Goal: Task Accomplishment & Management: Complete application form

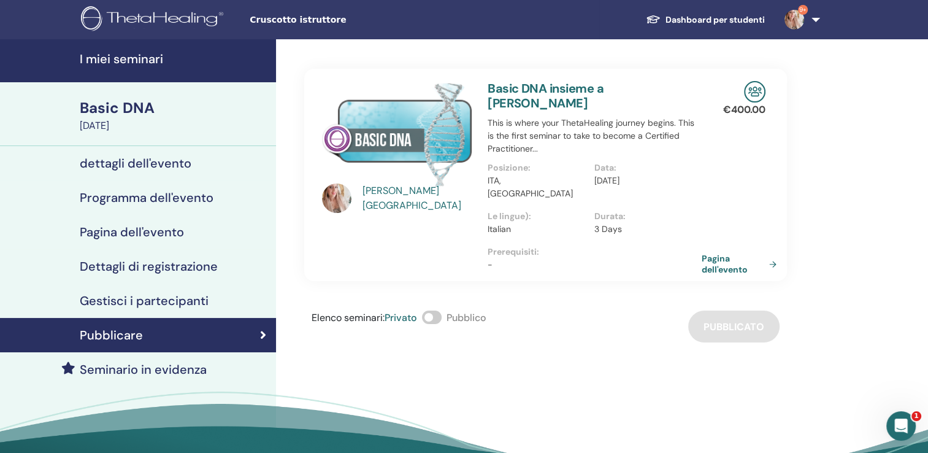
click at [142, 350] on link "Pubblicare" at bounding box center [138, 335] width 276 height 34
click at [130, 302] on h4 "Gestisci i partecipanti" at bounding box center [144, 300] width 129 height 15
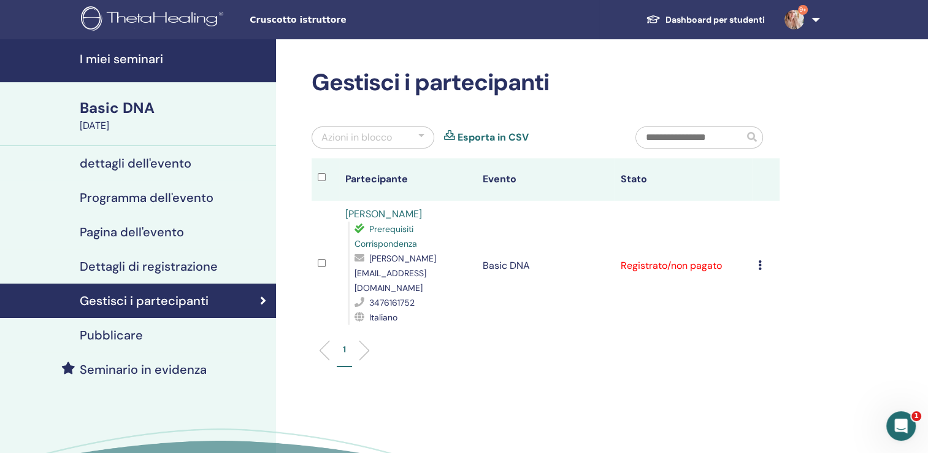
click at [123, 270] on h4 "Dettagli di registrazione" at bounding box center [149, 266] width 138 height 15
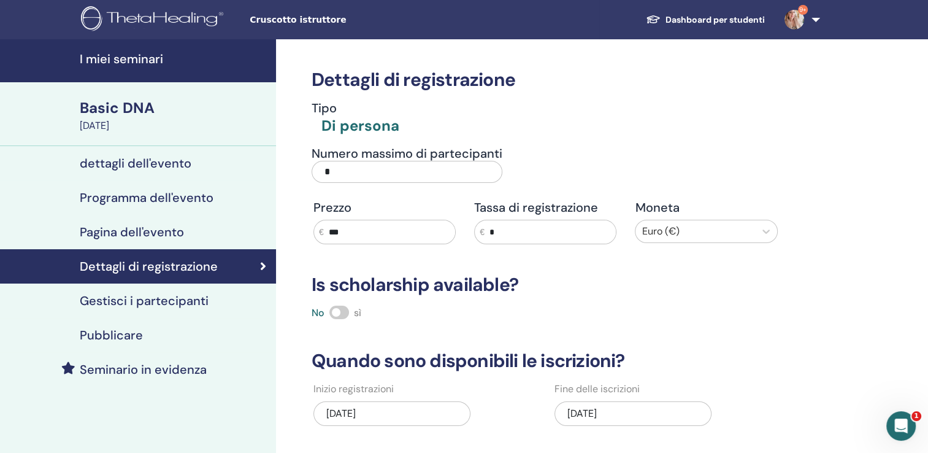
click at [132, 107] on div "Basic DNA" at bounding box center [174, 108] width 189 height 21
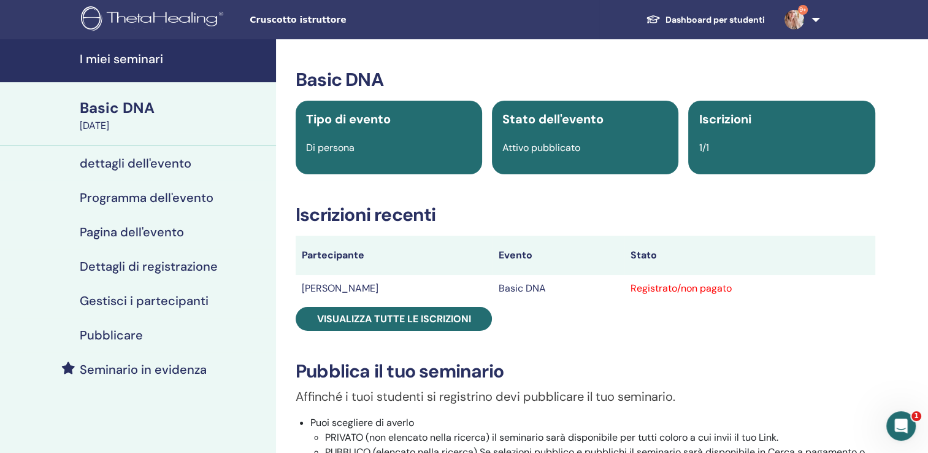
click at [167, 117] on div "Basic DNA" at bounding box center [174, 108] width 189 height 21
click at [117, 119] on div "September 28, 2025" at bounding box center [174, 125] width 189 height 15
click at [135, 196] on h4 "Programma dell'evento" at bounding box center [147, 197] width 134 height 15
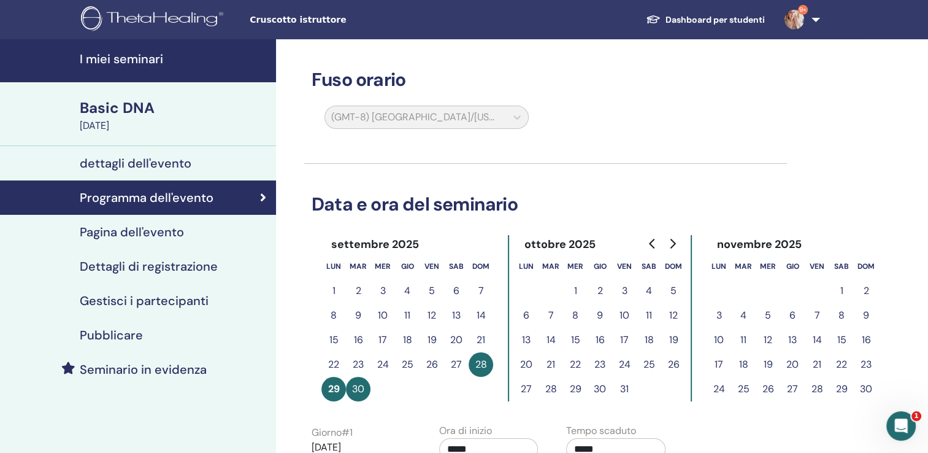
click at [148, 61] on h4 "I miei seminari" at bounding box center [174, 59] width 189 height 15
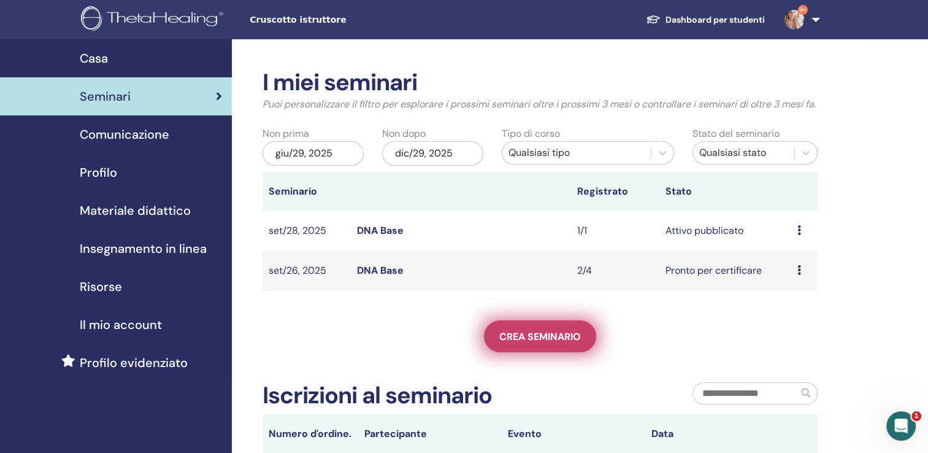
click at [545, 343] on span "Crea seminario" at bounding box center [540, 336] width 82 height 13
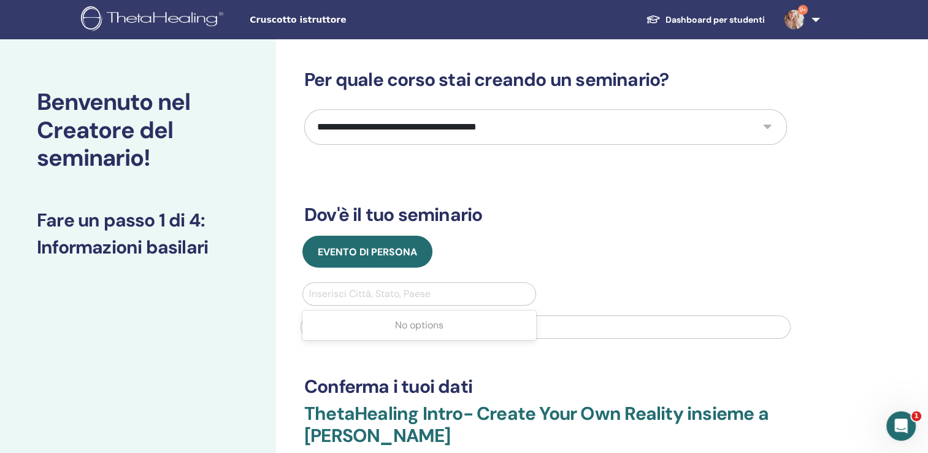
click at [404, 283] on div "Inserisci Città, Stato, Paese" at bounding box center [419, 294] width 232 height 22
type input "******"
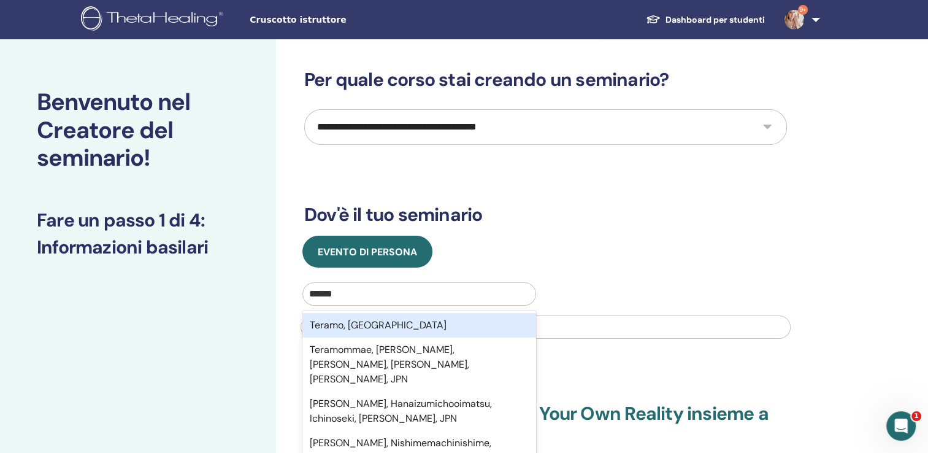
click at [372, 328] on div "Teramo, ITA" at bounding box center [419, 325] width 234 height 25
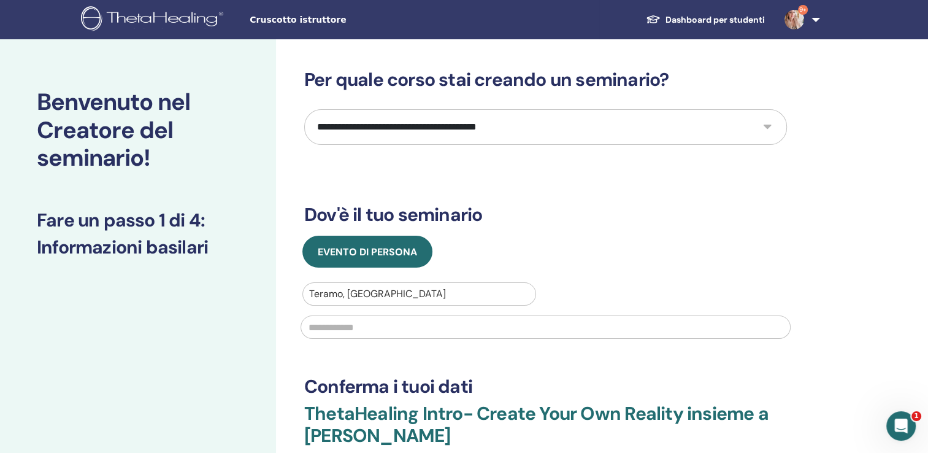
click at [372, 328] on input "text" at bounding box center [546, 326] width 490 height 23
type input "******"
click at [771, 124] on select "**********" at bounding box center [545, 127] width 483 height 36
select select "*"
click at [304, 109] on select "**********" at bounding box center [545, 127] width 483 height 36
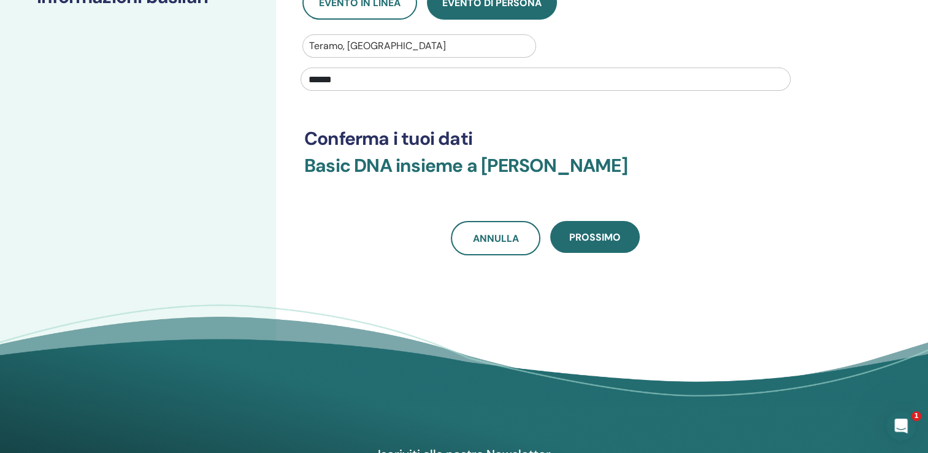
scroll to position [253, 0]
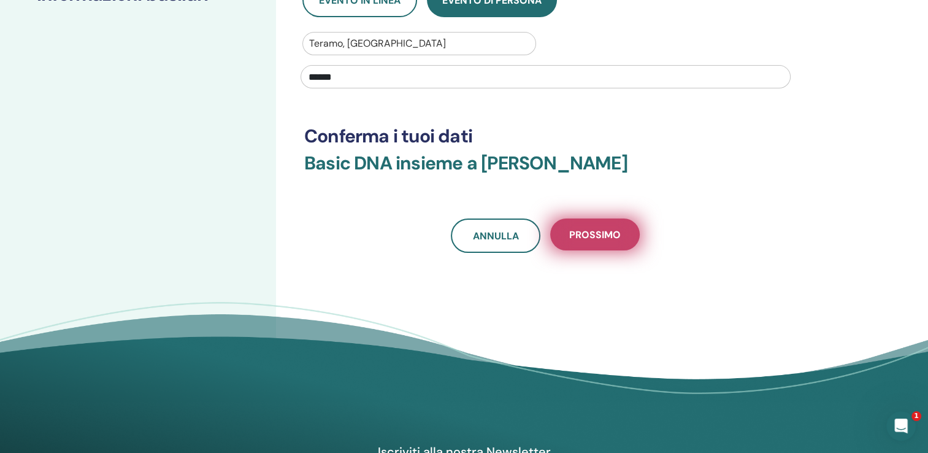
click at [604, 232] on span "Prossimo" at bounding box center [595, 234] width 52 height 13
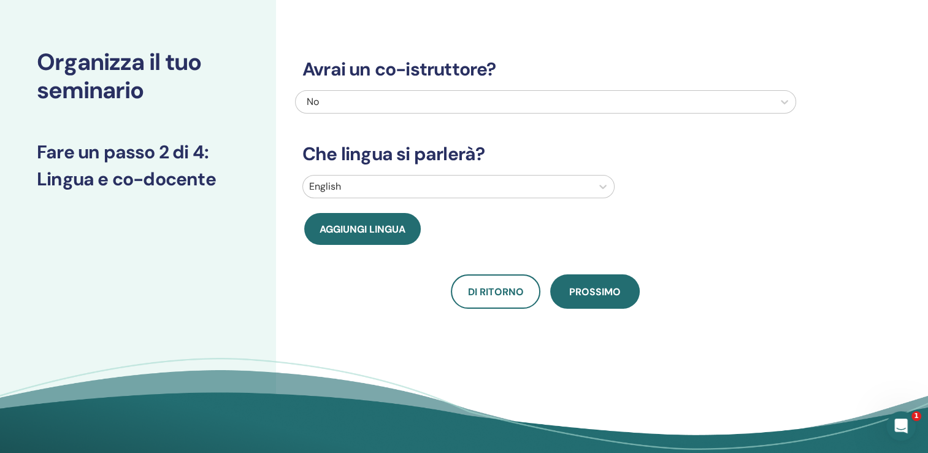
scroll to position [39, 0]
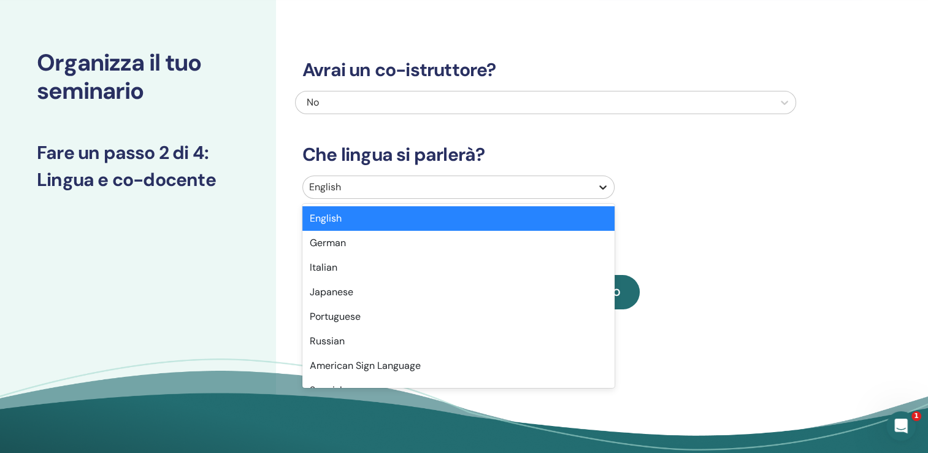
click at [607, 183] on icon at bounding box center [603, 187] width 12 height 12
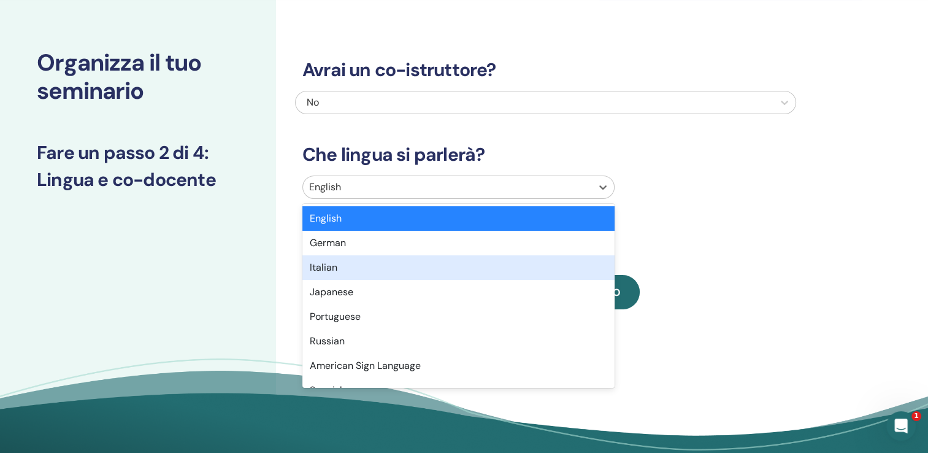
click at [509, 259] on div "Italian" at bounding box center [458, 267] width 312 height 25
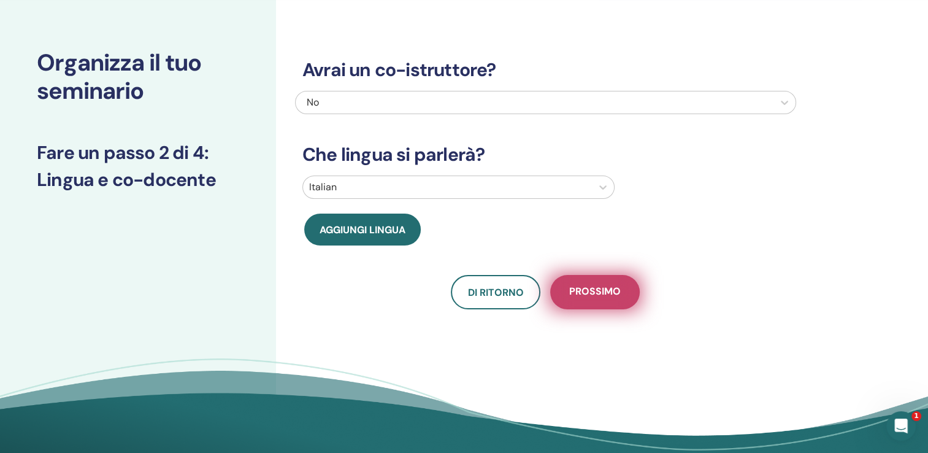
click at [589, 294] on span "Prossimo" at bounding box center [595, 292] width 52 height 15
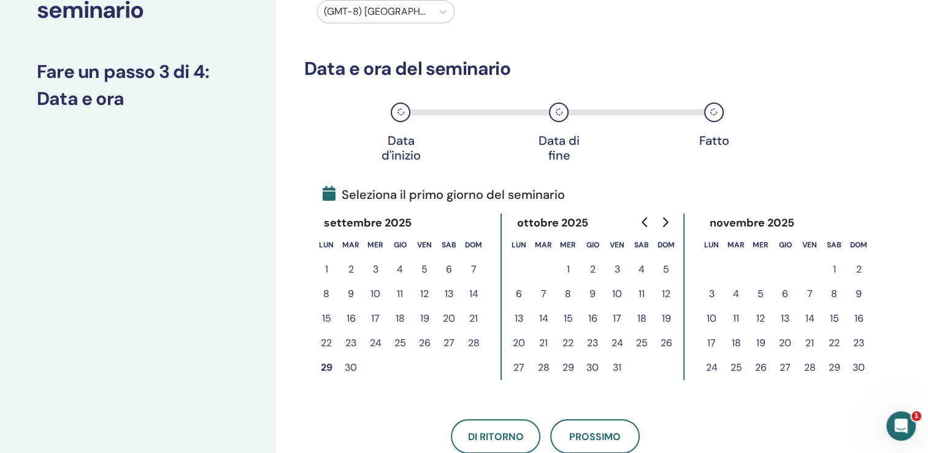
scroll to position [132, 0]
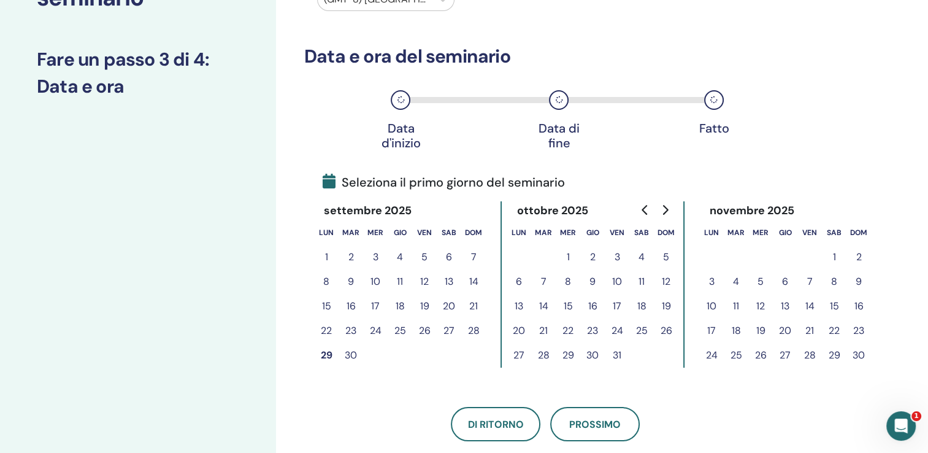
click at [567, 256] on button "1" at bounding box center [568, 257] width 25 height 25
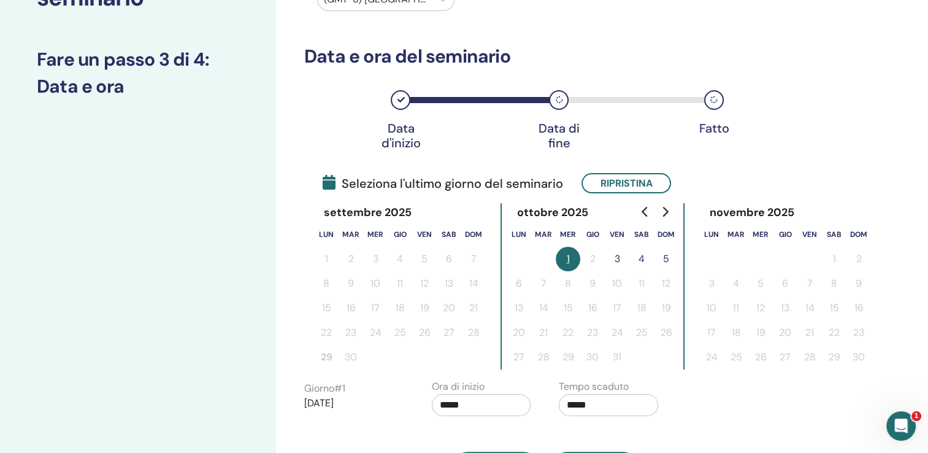
scroll to position [404, 0]
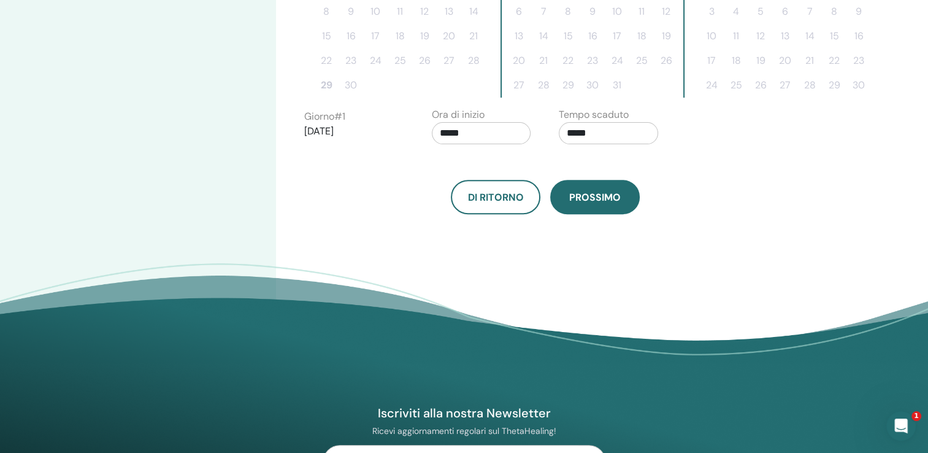
click at [594, 193] on span "Prossimo" at bounding box center [595, 197] width 52 height 13
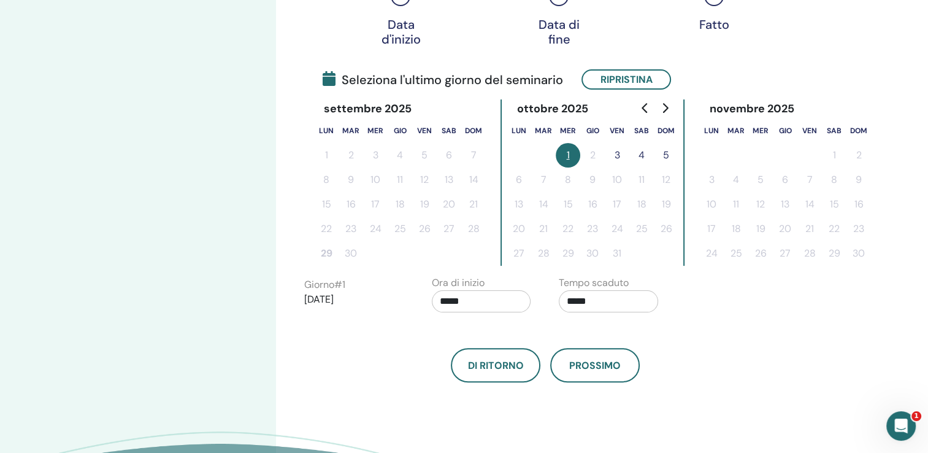
scroll to position [243, 0]
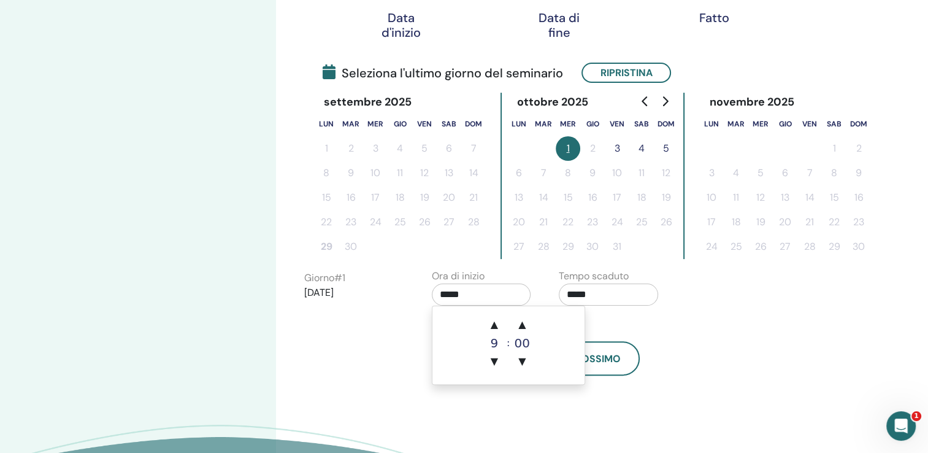
click at [451, 294] on input "*****" at bounding box center [481, 294] width 99 height 22
click at [496, 323] on span "▲" at bounding box center [494, 324] width 25 height 25
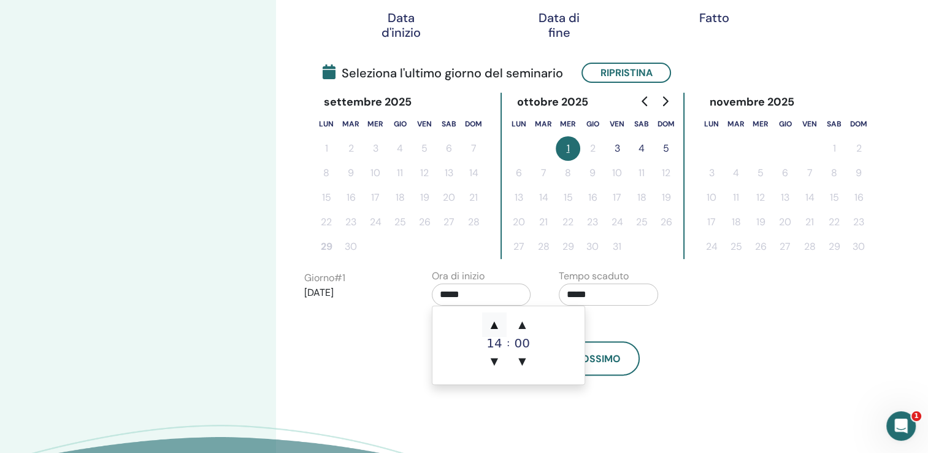
click at [496, 323] on span "▲" at bounding box center [494, 324] width 25 height 25
type input "*****"
click at [496, 323] on span "▲" at bounding box center [494, 324] width 25 height 25
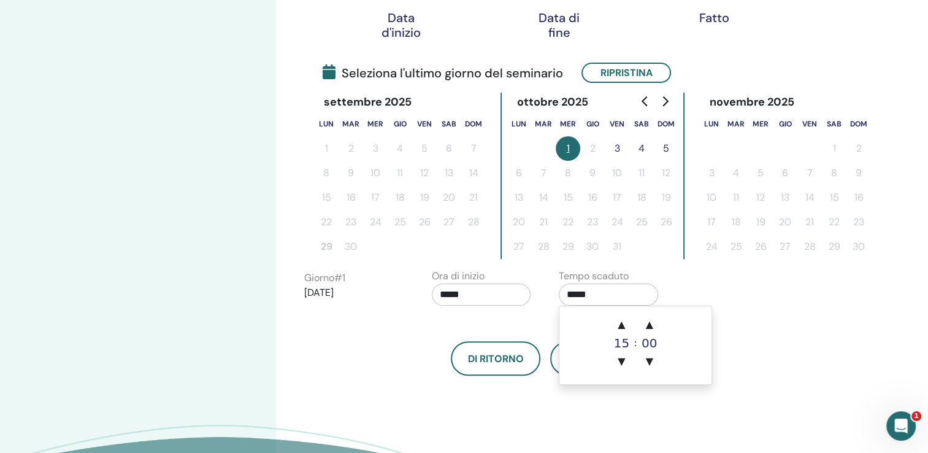
click at [616, 294] on input "*****" at bounding box center [608, 294] width 99 height 22
click at [621, 321] on span "▲" at bounding box center [621, 324] width 25 height 25
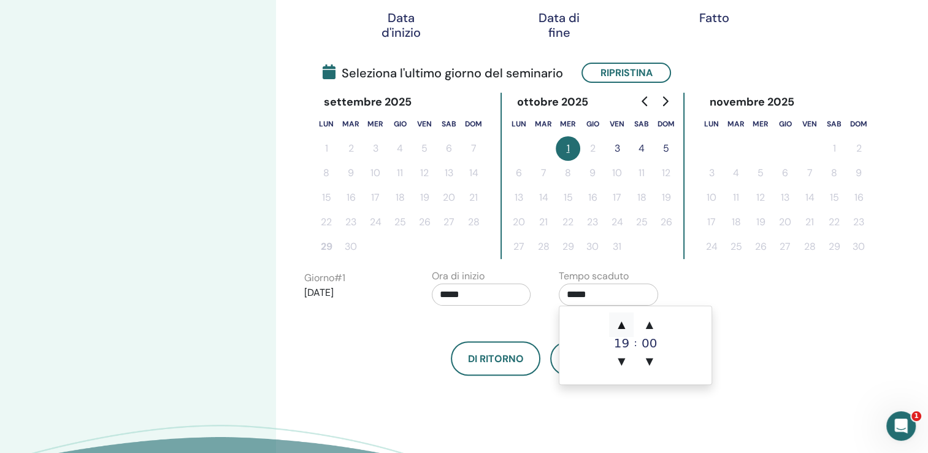
click at [621, 321] on span "▲" at bounding box center [621, 324] width 25 height 25
type input "*****"
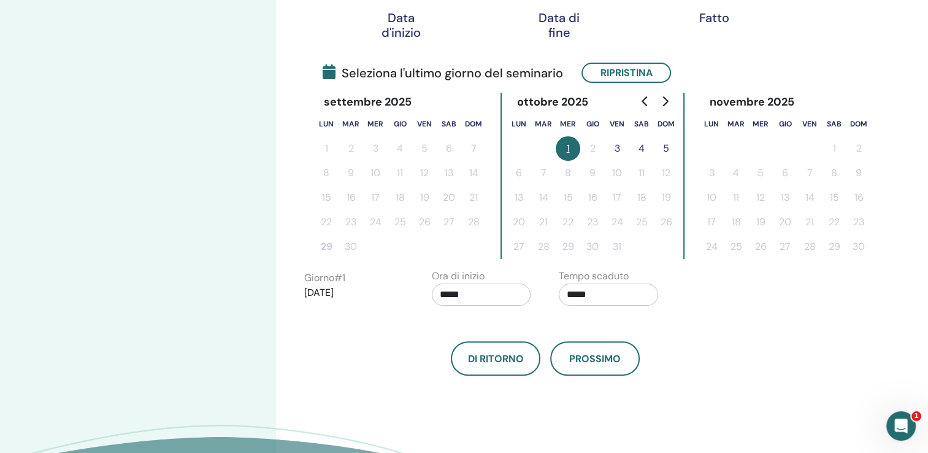
click at [735, 370] on div "Di ritorno Prossimo" at bounding box center [545, 358] width 501 height 34
click at [592, 357] on span "Prossimo" at bounding box center [595, 358] width 52 height 13
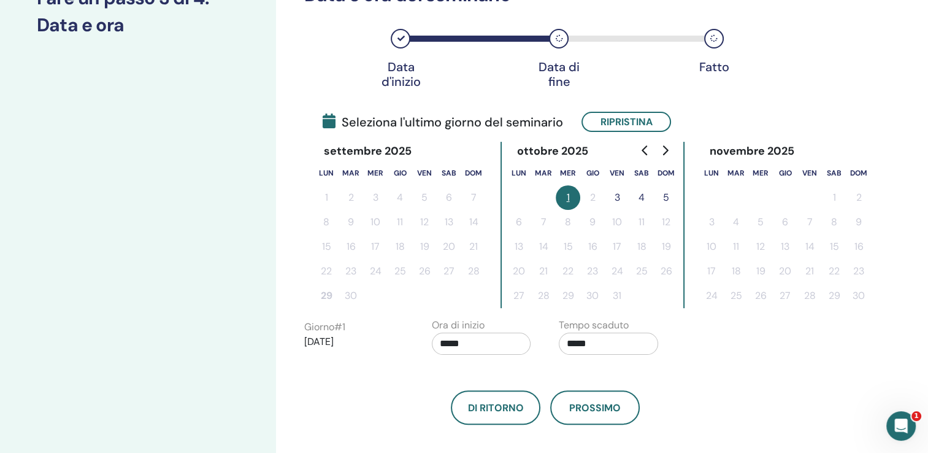
scroll to position [191, 0]
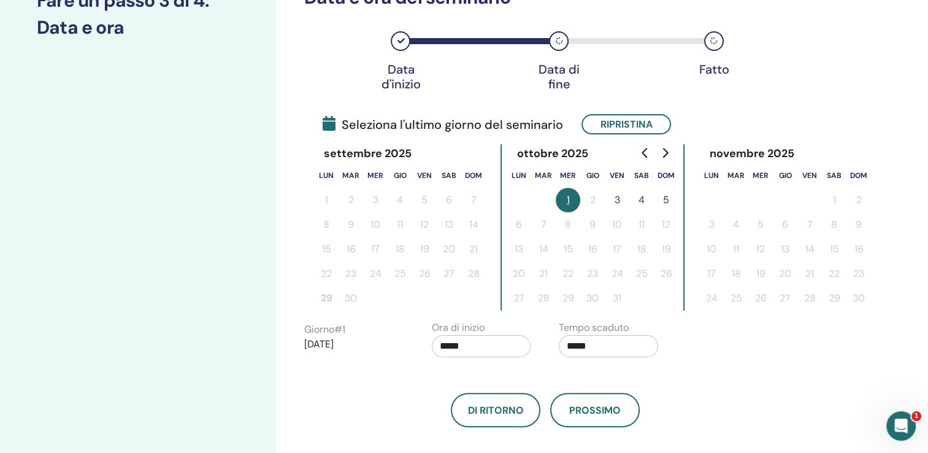
click at [618, 201] on button "3" at bounding box center [617, 200] width 25 height 25
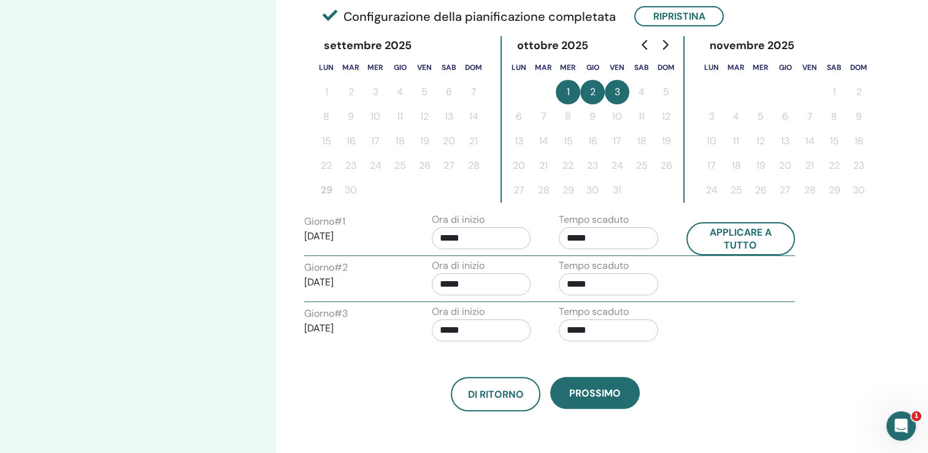
scroll to position [310, 0]
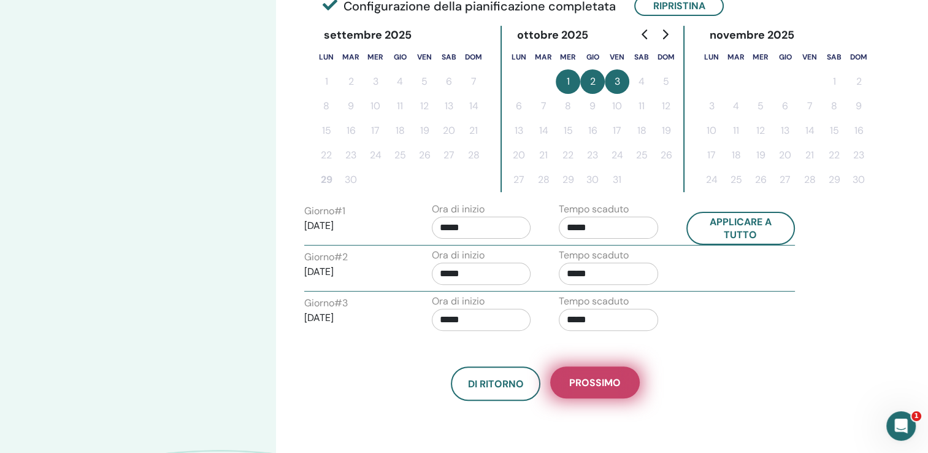
click at [610, 383] on span "Prossimo" at bounding box center [595, 382] width 52 height 13
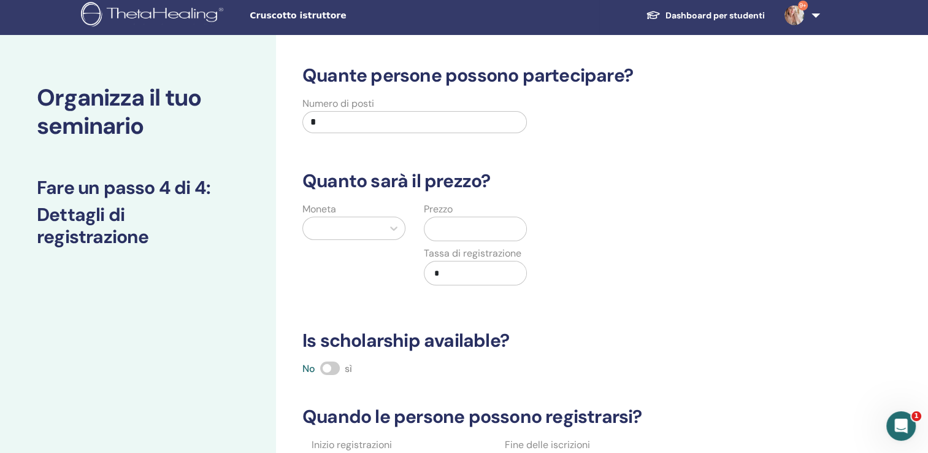
scroll to position [0, 0]
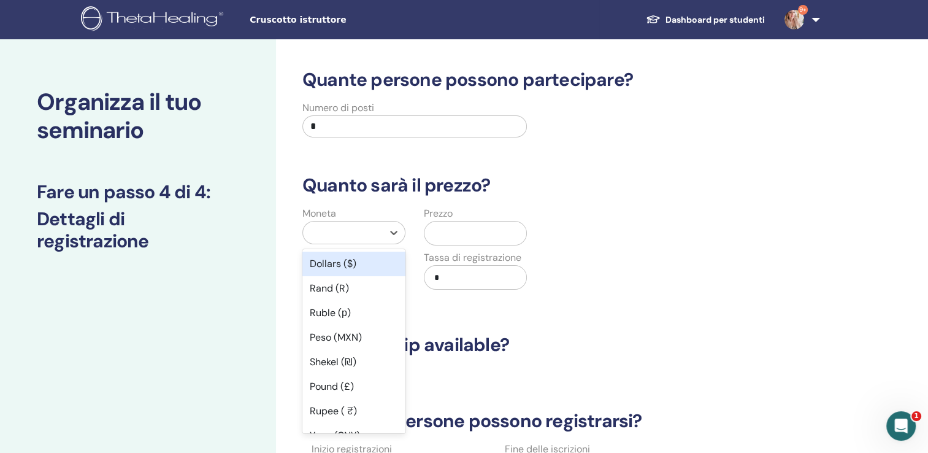
click at [355, 228] on div at bounding box center [342, 232] width 67 height 17
type input "**"
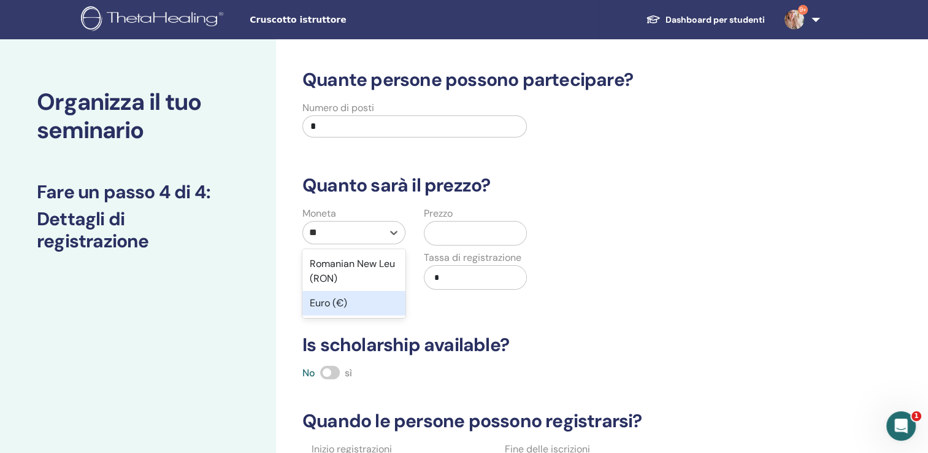
click at [326, 305] on div "Euro (€)" at bounding box center [353, 303] width 103 height 25
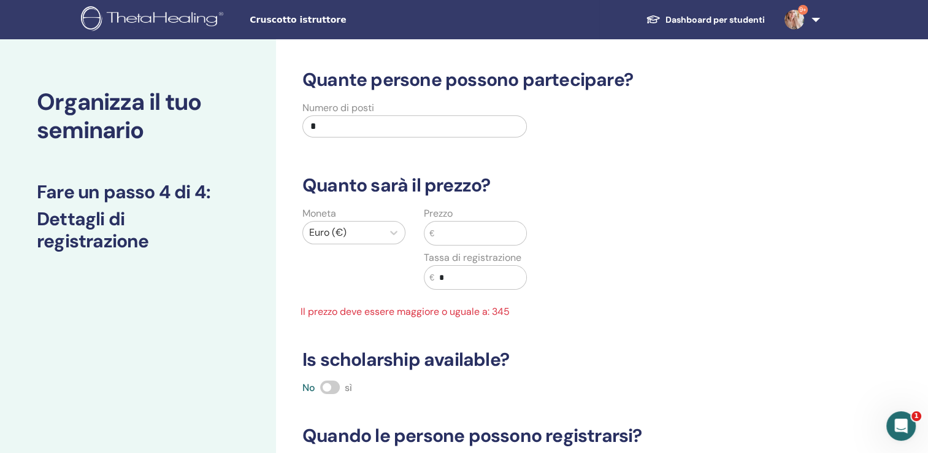
click at [456, 240] on input "text" at bounding box center [480, 232] width 92 height 23
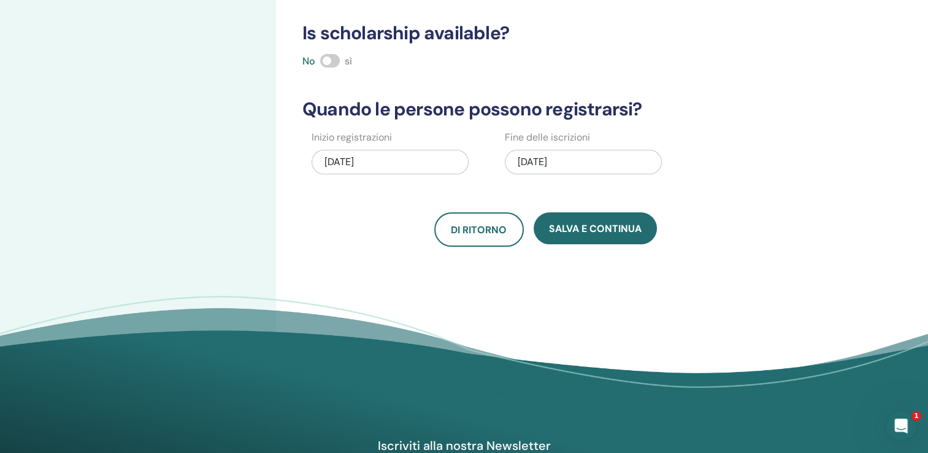
scroll to position [316, 0]
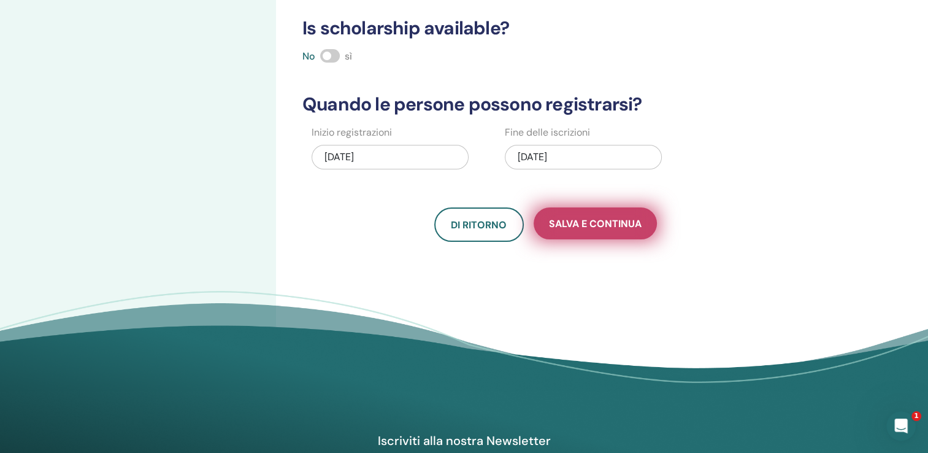
type input "***"
click at [611, 224] on span "Salva e continua" at bounding box center [595, 223] width 93 height 13
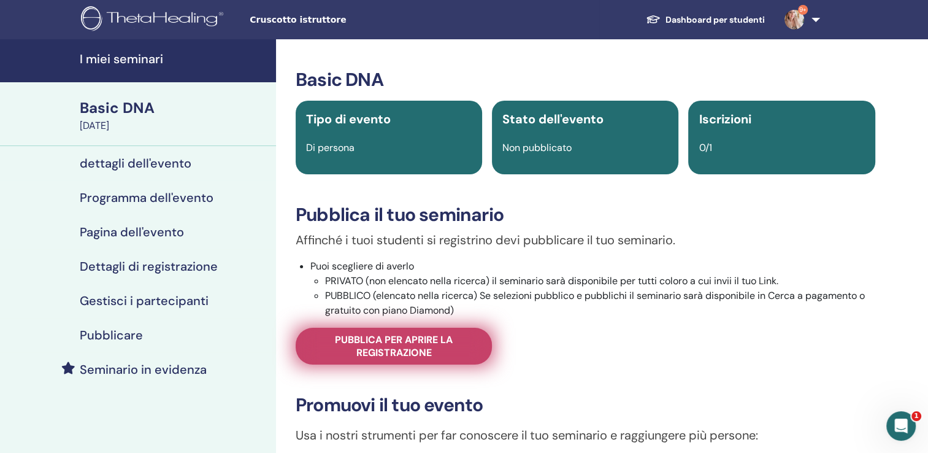
click at [383, 342] on span "Pubblica per aprire la registrazione" at bounding box center [394, 346] width 166 height 26
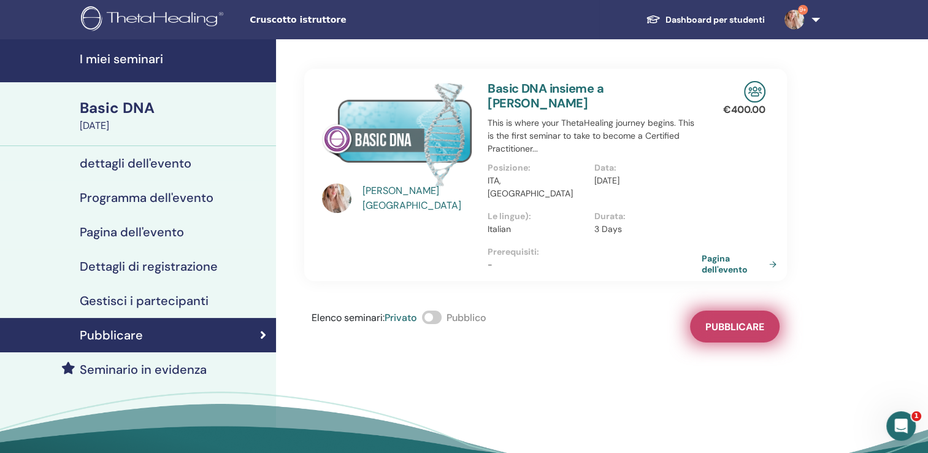
click at [740, 320] on span "Pubblicare" at bounding box center [734, 326] width 59 height 13
click at [731, 253] on link "Pagina dell'evento" at bounding box center [744, 264] width 80 height 22
